Goal: Information Seeking & Learning: Learn about a topic

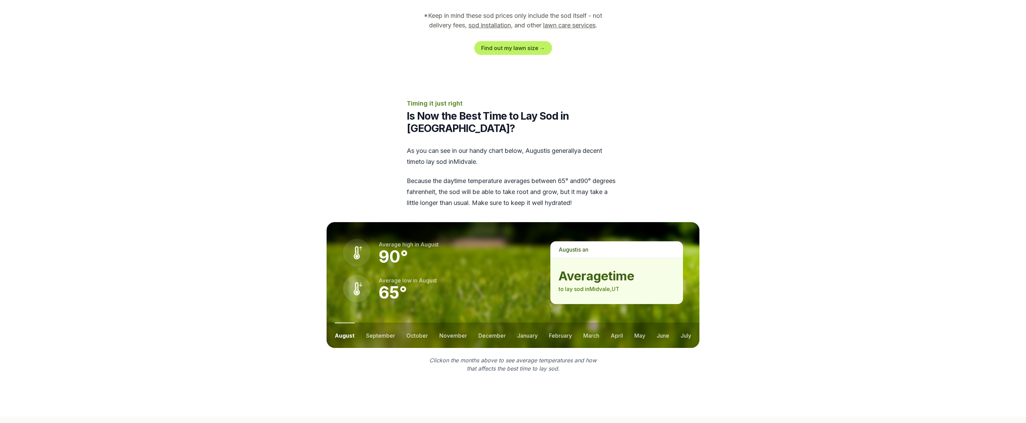
scroll to position [806, 0]
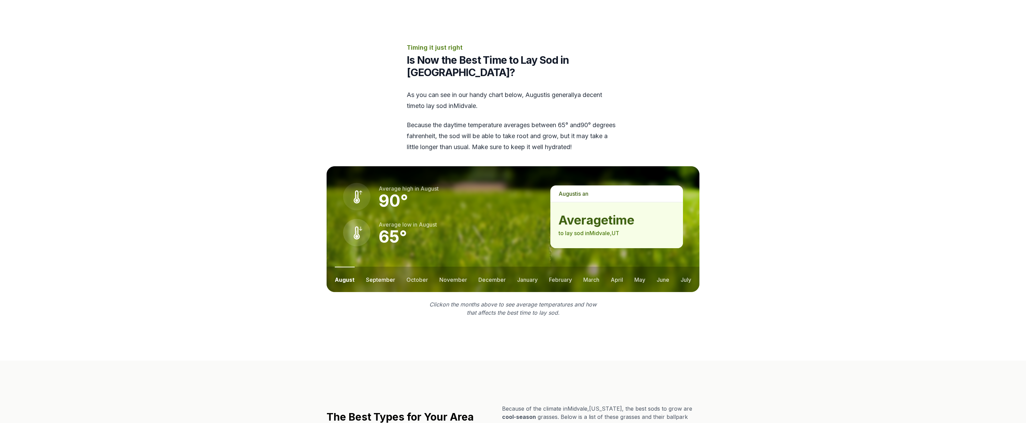
click at [380, 267] on button "september" at bounding box center [380, 279] width 29 height 25
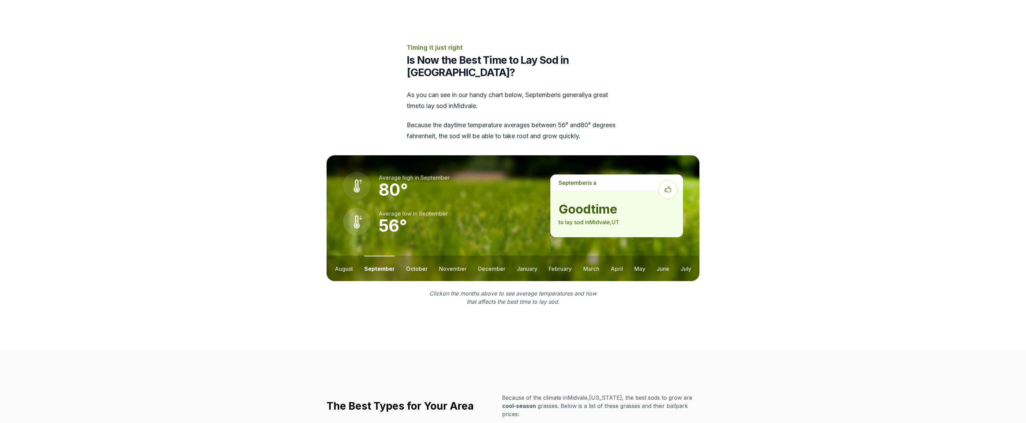
click at [425, 256] on button "october" at bounding box center [417, 268] width 22 height 25
click at [381, 256] on button "september" at bounding box center [378, 268] width 29 height 25
click at [432, 256] on ul "august september october november december january february march april may jun…" at bounding box center [513, 268] width 373 height 25
click at [453, 256] on button "november" at bounding box center [453, 268] width 28 height 25
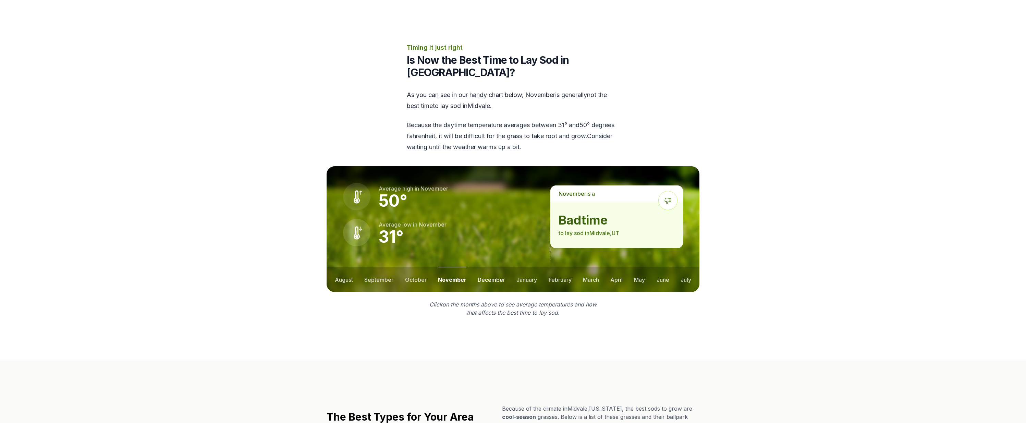
click at [486, 267] on button "december" at bounding box center [491, 279] width 27 height 25
click at [513, 267] on ul "august september october november december january february march april may jun…" at bounding box center [513, 279] width 373 height 25
click at [529, 267] on button "january" at bounding box center [527, 279] width 21 height 25
click at [572, 267] on ul "august september october november december january february march april may jun…" at bounding box center [513, 279] width 373 height 25
click at [569, 267] on button "february" at bounding box center [560, 279] width 23 height 25
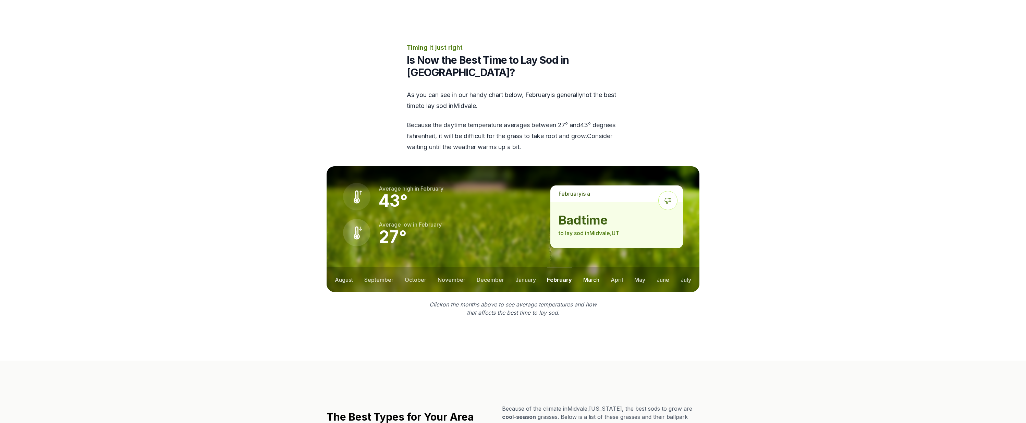
click at [591, 267] on button "march" at bounding box center [591, 279] width 16 height 25
click at [621, 267] on button "april" at bounding box center [617, 279] width 12 height 25
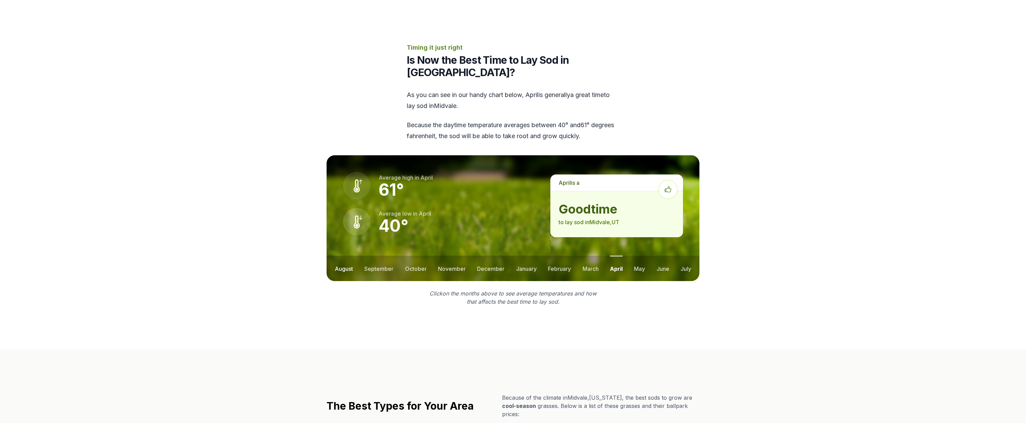
click at [347, 256] on button "august" at bounding box center [344, 268] width 18 height 25
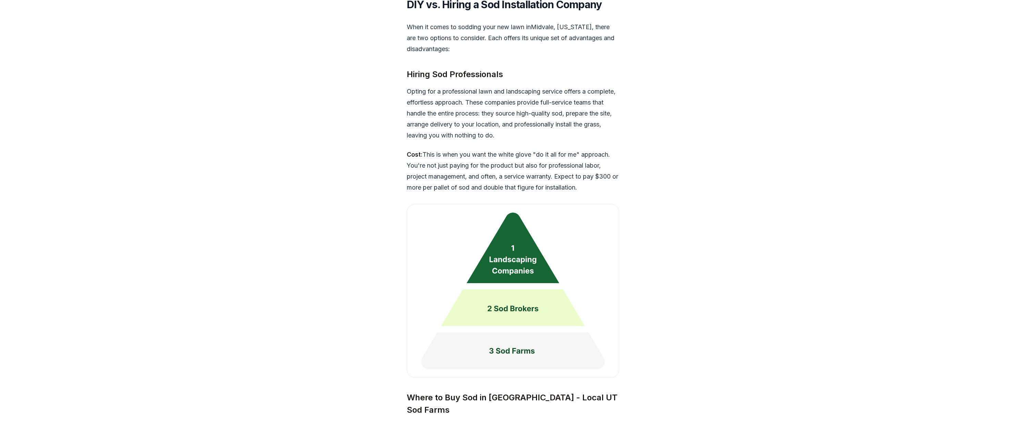
scroll to position [1597, 0]
